Goal: Information Seeking & Learning: Learn about a topic

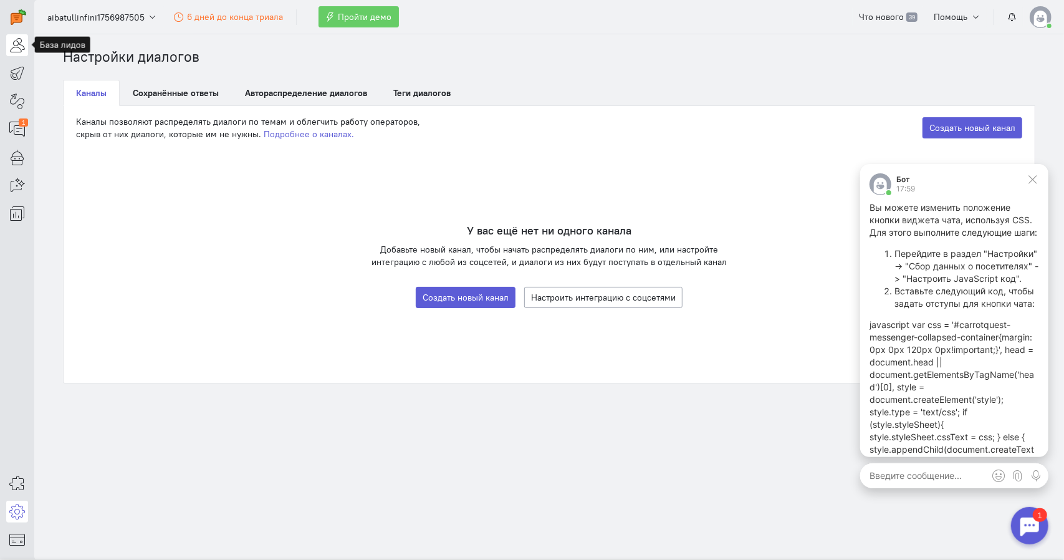
click at [16, 52] on icon at bounding box center [17, 44] width 16 height 15
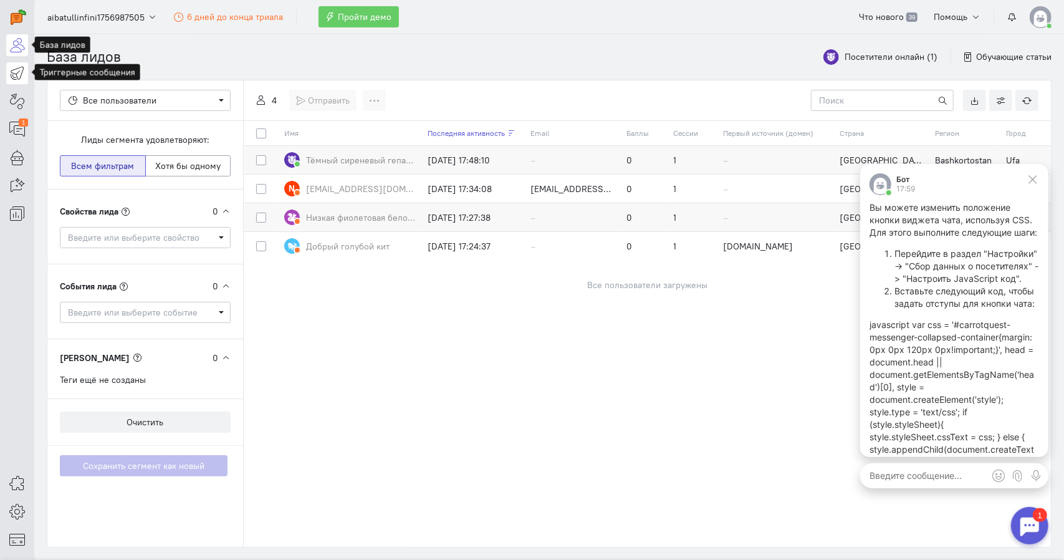
click at [9, 77] on link at bounding box center [17, 73] width 22 height 22
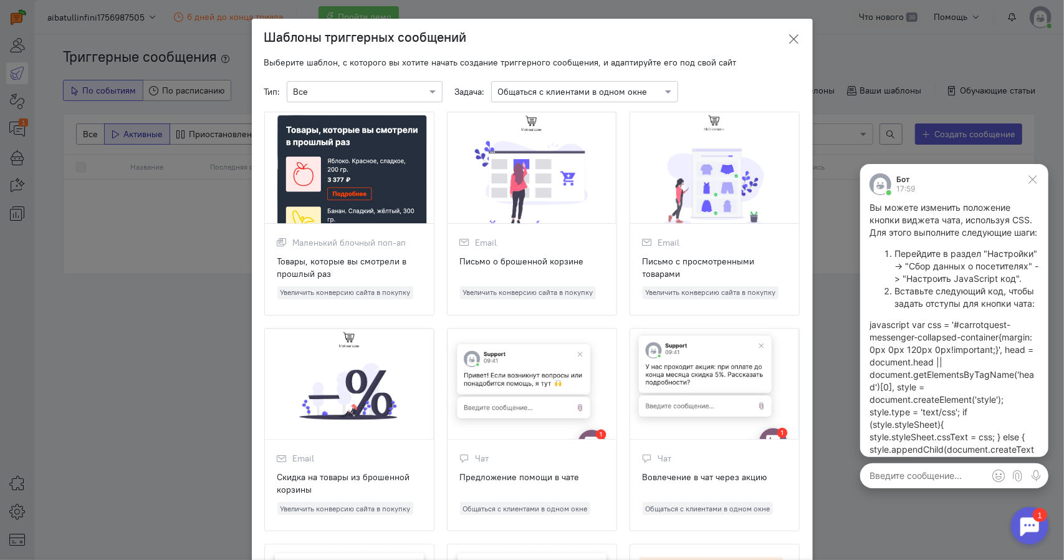
click at [791, 33] on icon at bounding box center [794, 39] width 12 height 12
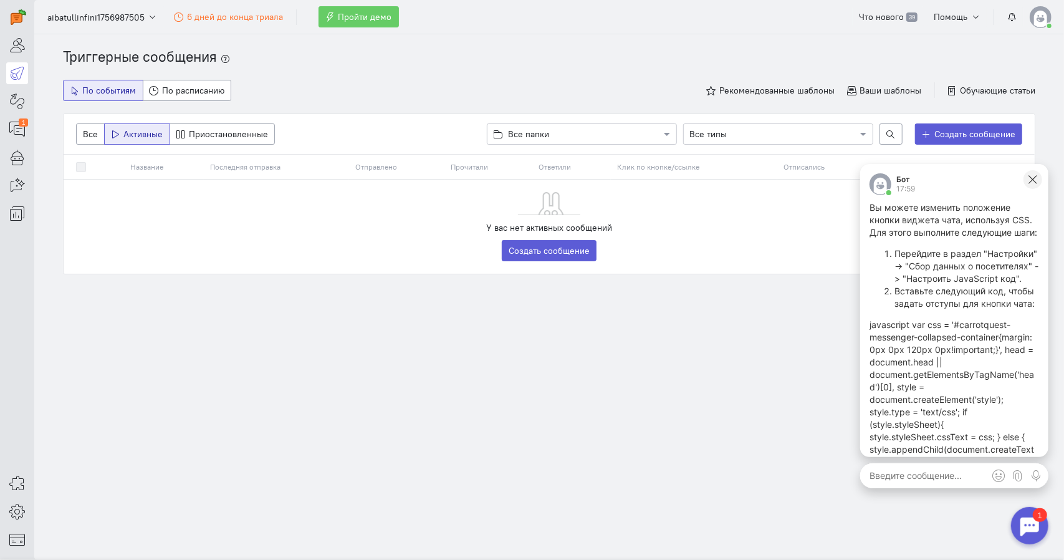
click at [1039, 173] on button at bounding box center [1032, 179] width 19 height 19
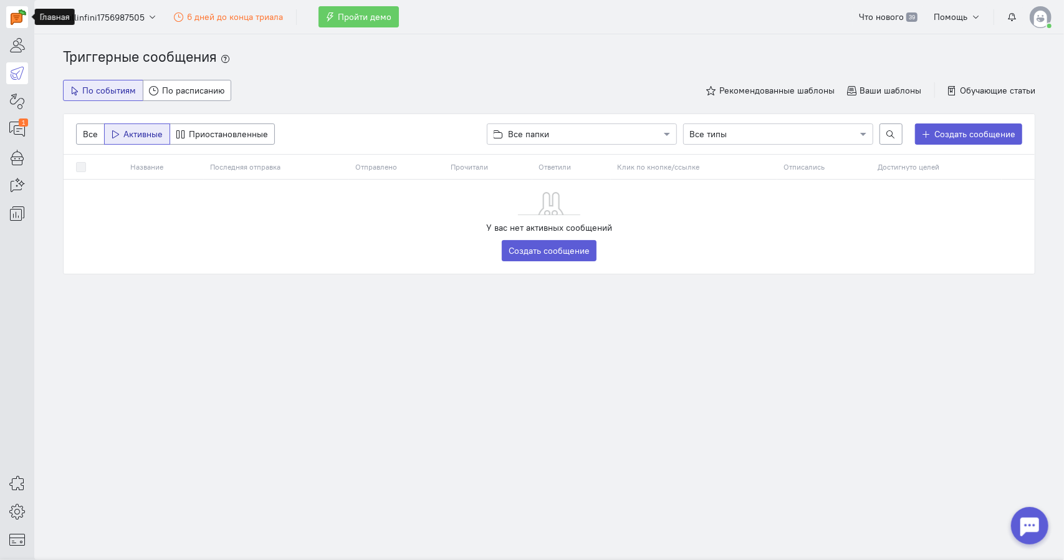
click at [14, 21] on img at bounding box center [19, 17] width 16 height 16
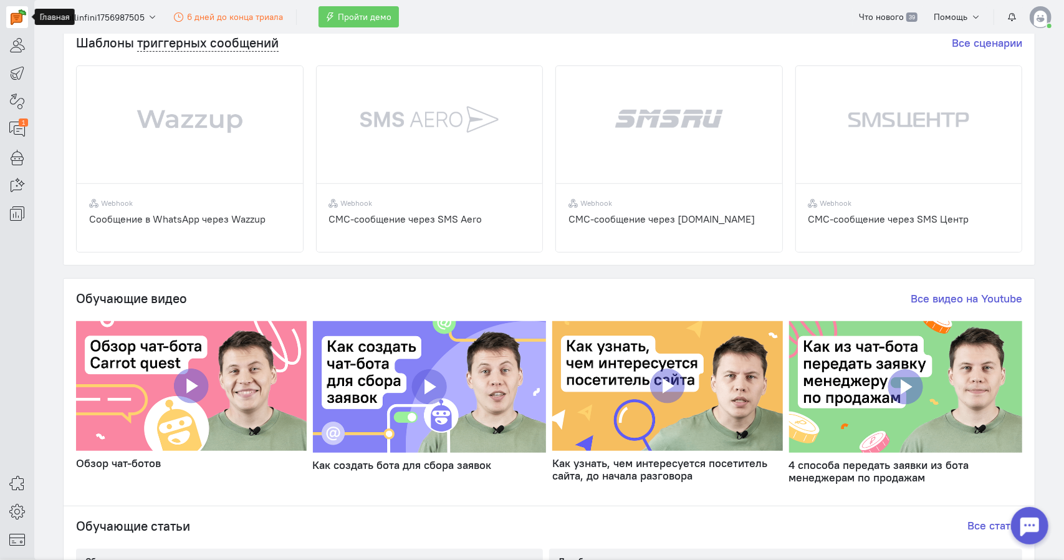
scroll to position [634, 0]
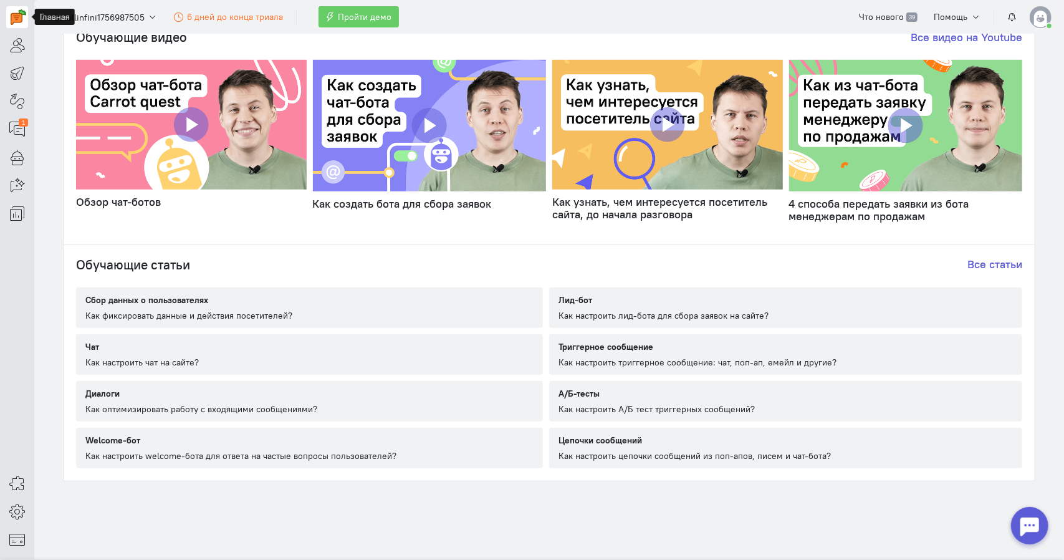
click at [165, 409] on div "Как оптимизировать работу с входящими сообщениями?" at bounding box center [201, 409] width 232 height 12
